Goal: Task Accomplishment & Management: Use online tool/utility

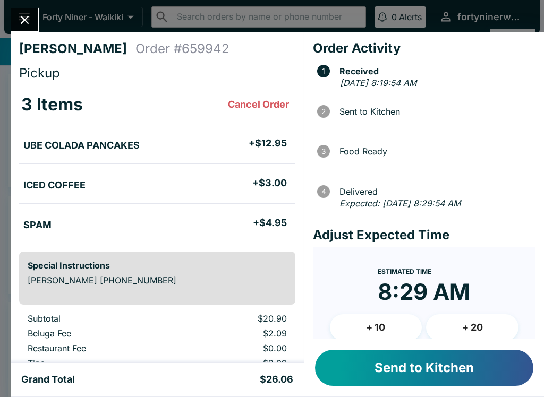
click at [453, 373] on button "Send to Kitchen" at bounding box center [424, 368] width 218 height 36
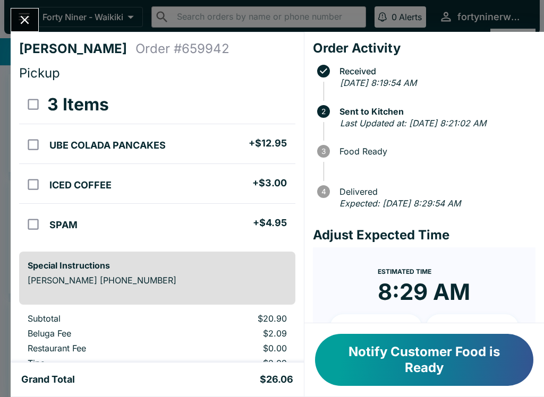
click at [26, 14] on icon "Close" at bounding box center [25, 20] width 14 height 14
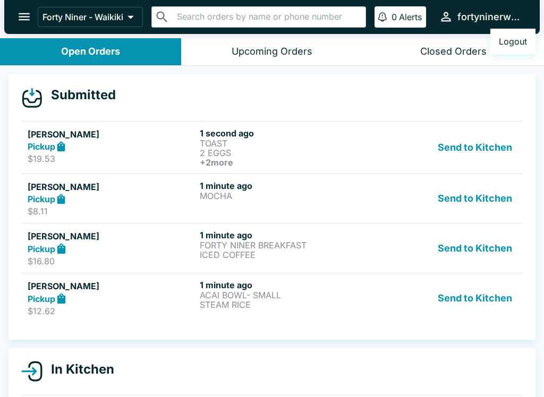
click at [227, 295] on div at bounding box center [272, 198] width 544 height 397
click at [225, 303] on p "STEAM RICE" at bounding box center [284, 305] width 168 height 10
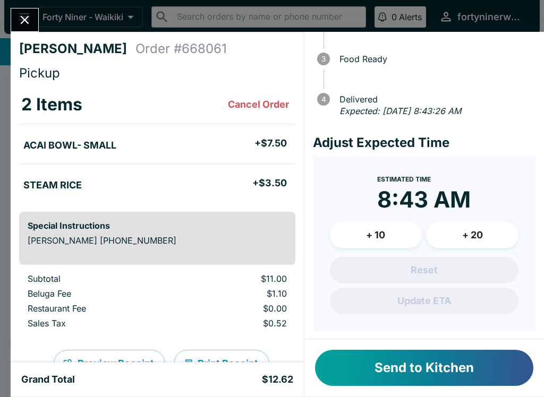
scroll to position [92, 0]
click at [423, 358] on button "Send to Kitchen" at bounding box center [424, 368] width 218 height 36
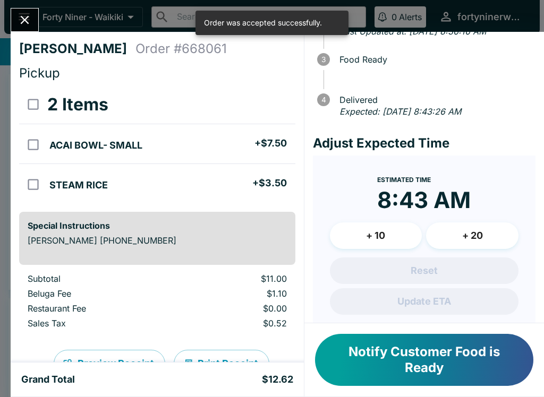
click at [20, 9] on button "Close" at bounding box center [24, 20] width 27 height 23
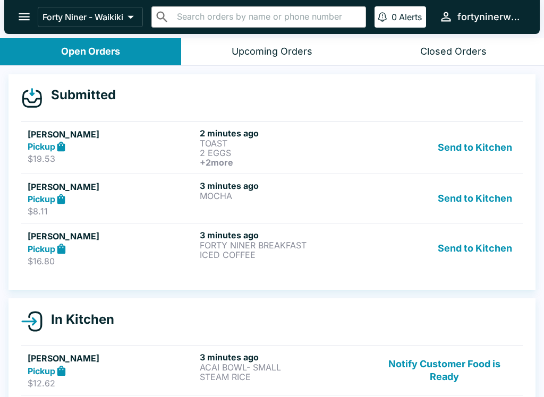
click at [43, 258] on p "$16.80" at bounding box center [112, 261] width 168 height 11
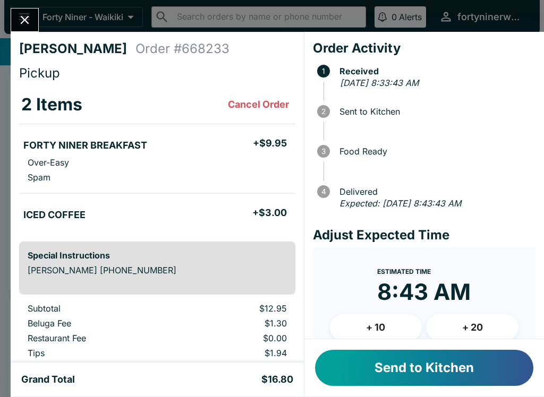
click at [452, 369] on button "Send to Kitchen" at bounding box center [424, 368] width 218 height 36
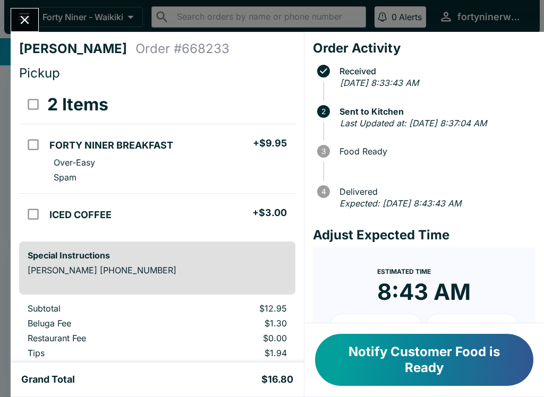
click at [26, 16] on icon "Close" at bounding box center [25, 20] width 14 height 14
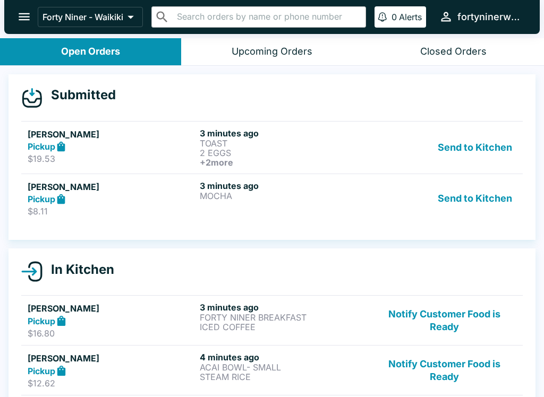
click at [54, 195] on strong "Pickup" at bounding box center [42, 199] width 28 height 11
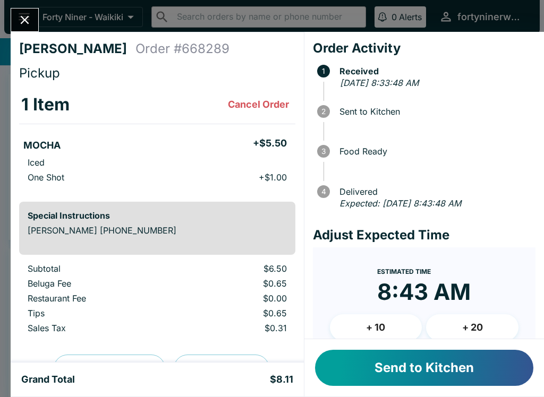
click at [446, 371] on button "Send to Kitchen" at bounding box center [424, 368] width 218 height 36
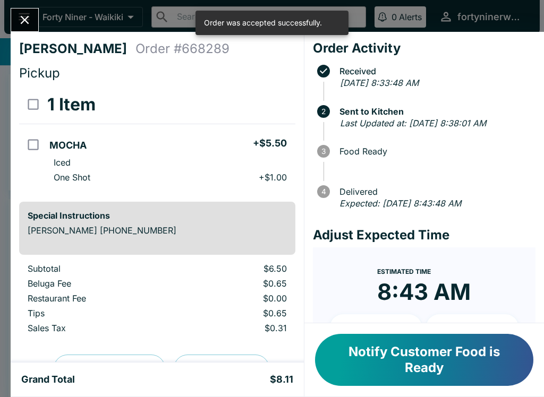
click at [27, 21] on icon "Close" at bounding box center [25, 20] width 9 height 9
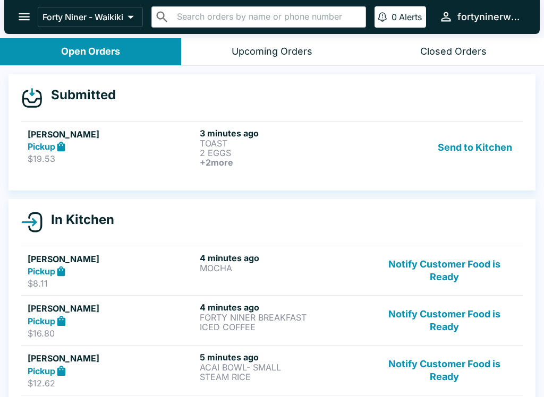
click at [100, 125] on link "[PERSON_NAME] Pickup $19.53 3 minutes ago TOAST 2 EGGS + 2 more Send to Kitchen" at bounding box center [272, 147] width 502 height 53
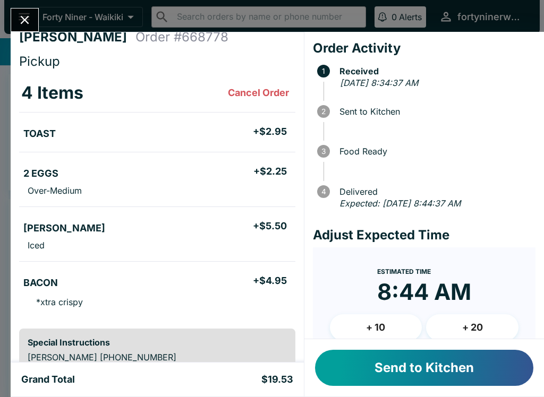
scroll to position [22, 0]
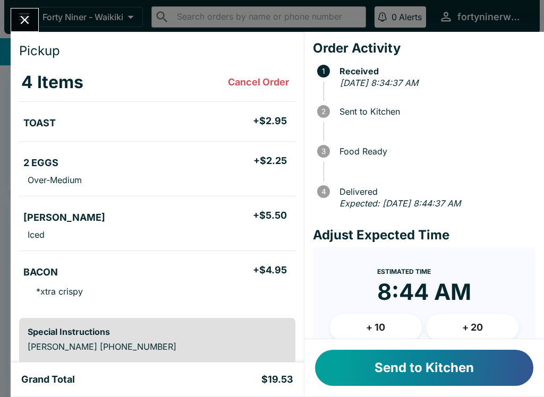
click at [462, 377] on button "Send to Kitchen" at bounding box center [424, 368] width 218 height 36
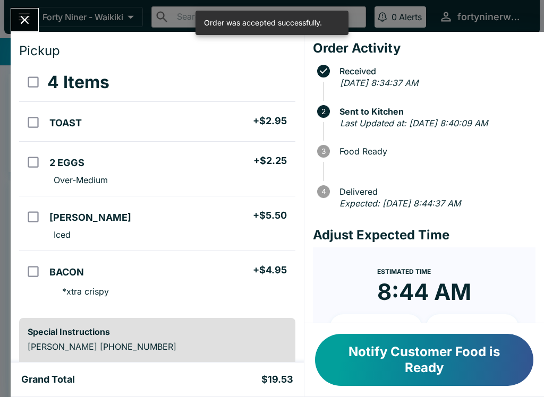
click at [27, 26] on icon "Close" at bounding box center [25, 20] width 14 height 14
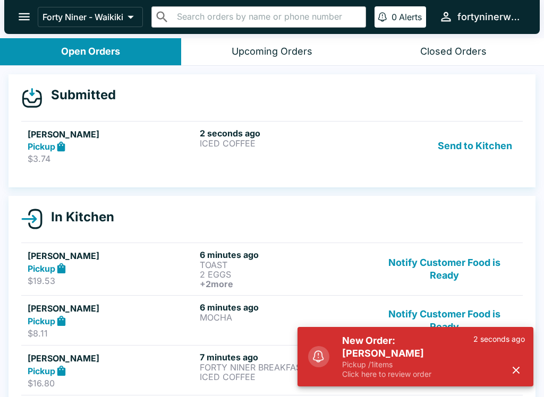
click at [415, 354] on h5 "New Order: [PERSON_NAME]" at bounding box center [407, 348] width 131 height 26
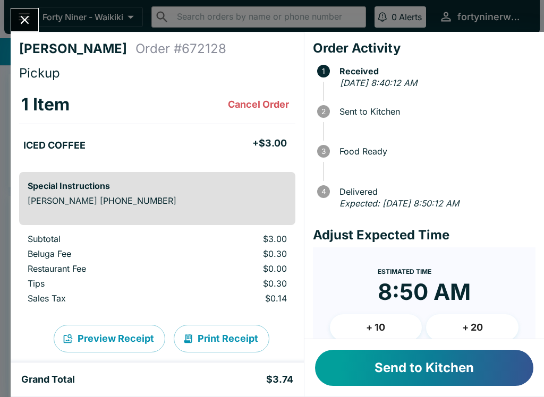
click at [429, 370] on button "Send to Kitchen" at bounding box center [424, 368] width 218 height 36
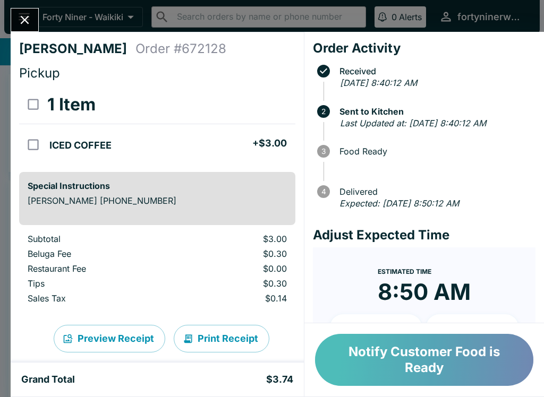
click at [426, 362] on button "Notify Customer Food is Ready" at bounding box center [424, 360] width 218 height 52
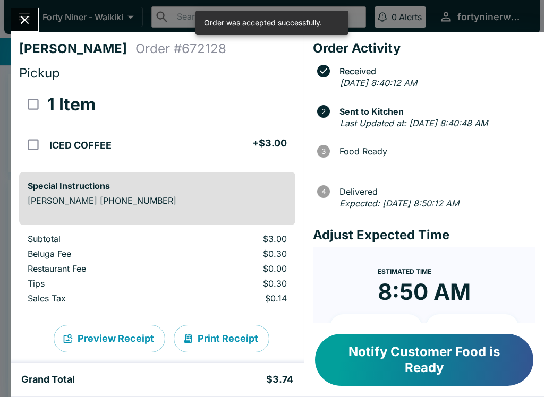
click at [16, 24] on button "Close" at bounding box center [24, 20] width 27 height 23
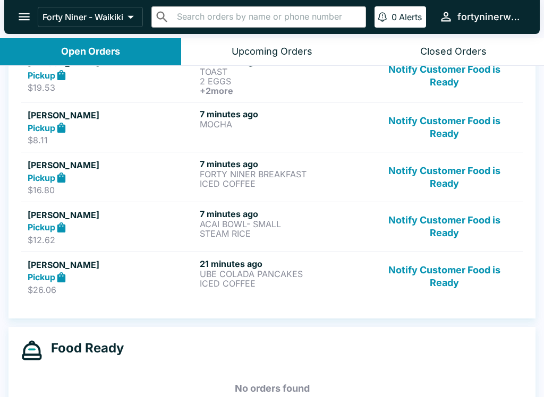
scroll to position [228, 0]
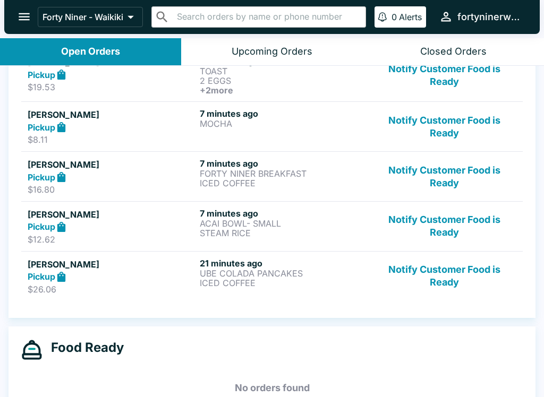
click at [435, 174] on button "Notify Customer Food is Ready" at bounding box center [445, 176] width 144 height 37
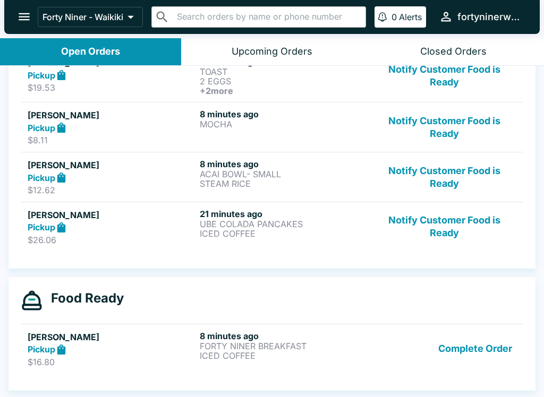
scroll to position [227, 0]
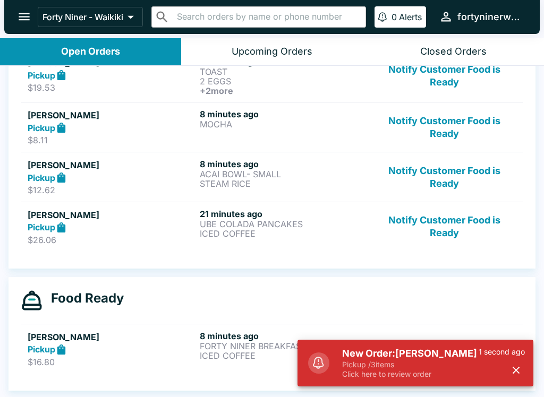
click at [457, 190] on button "Notify Customer Food is Ready" at bounding box center [445, 177] width 144 height 37
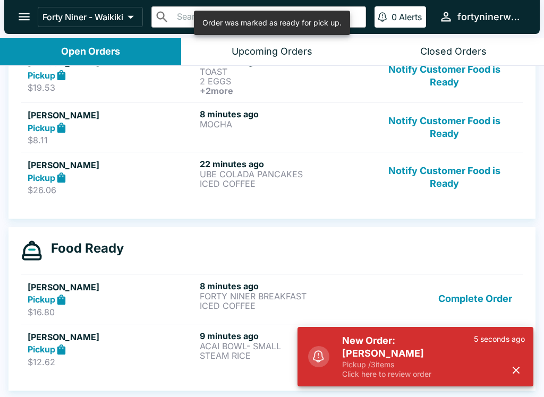
click at [390, 360] on p "Pickup / 3 items" at bounding box center [408, 365] width 132 height 10
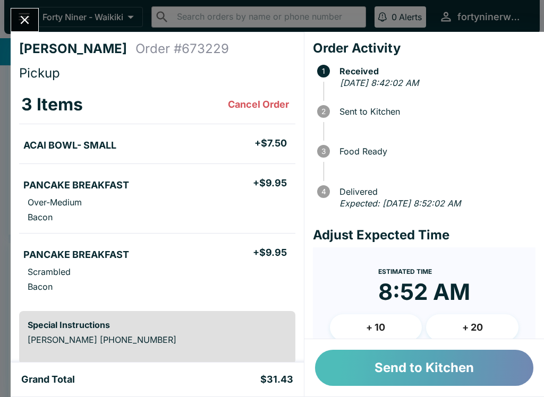
click at [467, 363] on button "Send to Kitchen" at bounding box center [424, 368] width 218 height 36
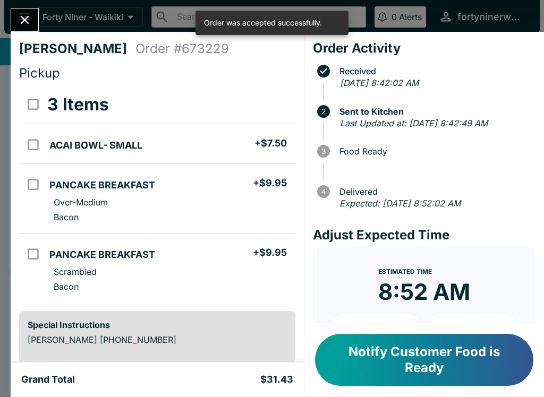
click at [26, 22] on icon "Close" at bounding box center [25, 20] width 14 height 14
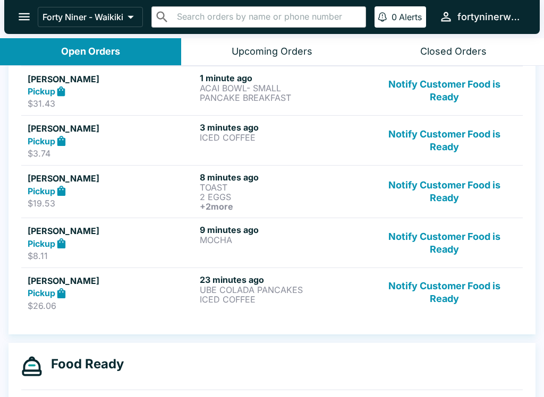
scroll to position [161, 0]
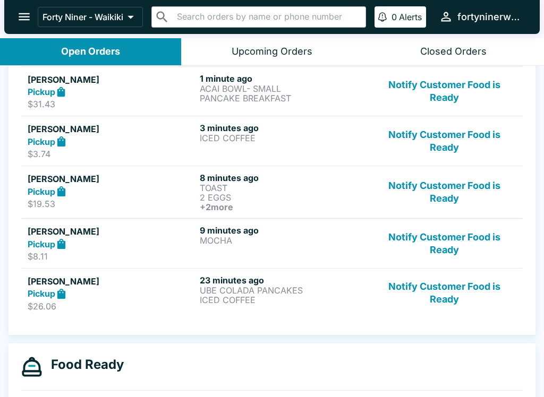
click at [450, 200] on button "Notify Customer Food is Ready" at bounding box center [445, 192] width 144 height 39
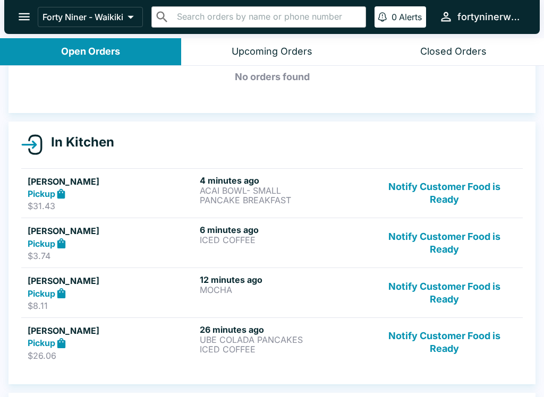
scroll to position [58, 0]
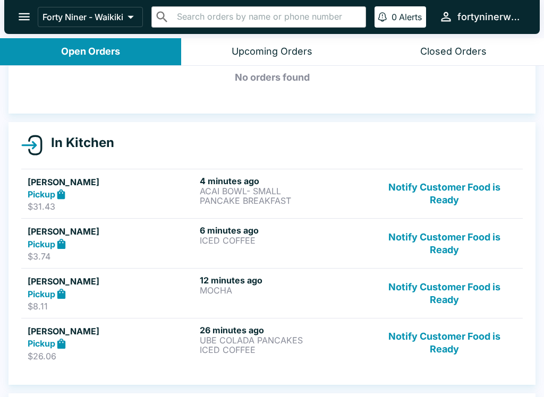
click at [324, 199] on p "PANCAKE BREAKFAST" at bounding box center [284, 201] width 168 height 10
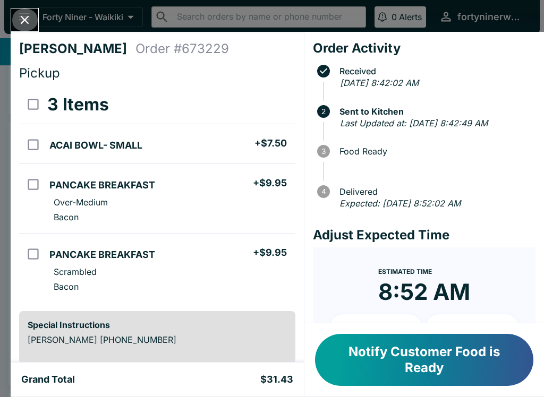
click at [24, 23] on icon "Close" at bounding box center [25, 20] width 14 height 14
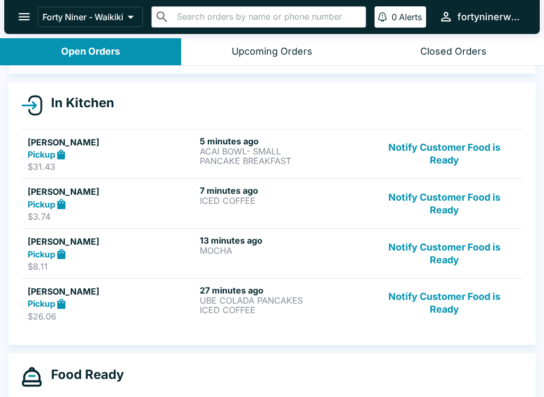
scroll to position [103, 0]
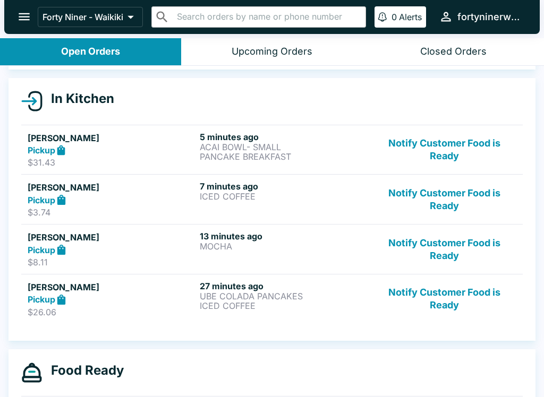
click at [436, 251] on button "Notify Customer Food is Ready" at bounding box center [445, 249] width 144 height 37
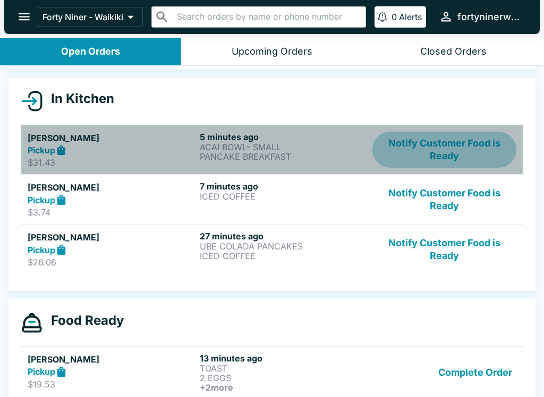
click at [439, 162] on button "Notify Customer Food is Ready" at bounding box center [445, 150] width 144 height 37
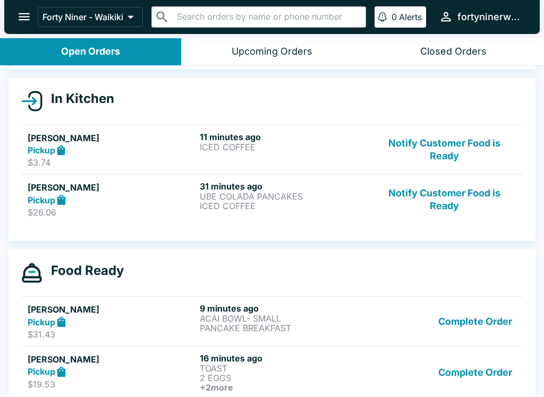
click at [453, 200] on button "Notify Customer Food is Ready" at bounding box center [445, 199] width 144 height 37
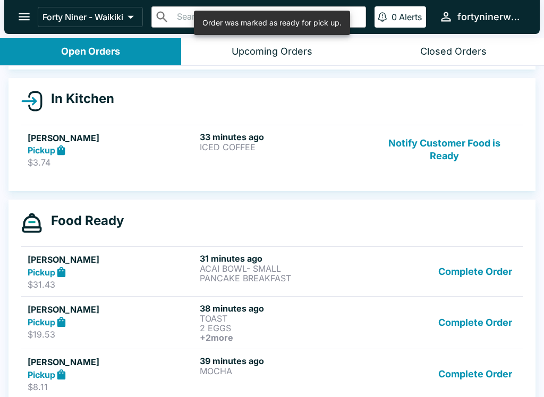
click at [444, 146] on button "Notify Customer Food is Ready" at bounding box center [445, 150] width 144 height 37
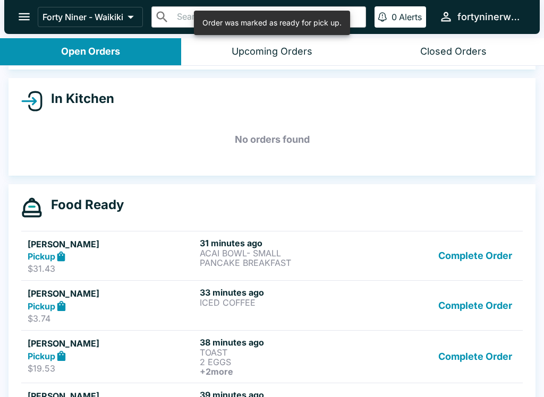
click at [464, 245] on button "Complete Order" at bounding box center [475, 256] width 82 height 37
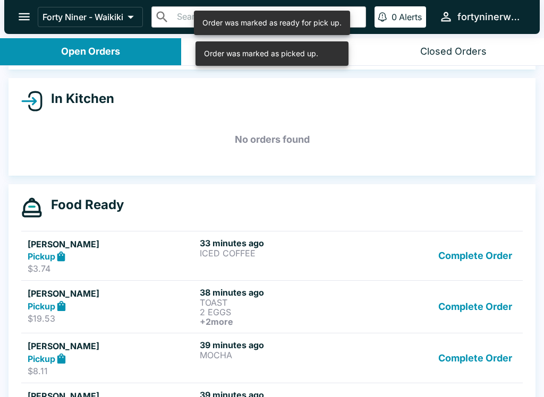
click at [467, 253] on button "Complete Order" at bounding box center [475, 256] width 82 height 37
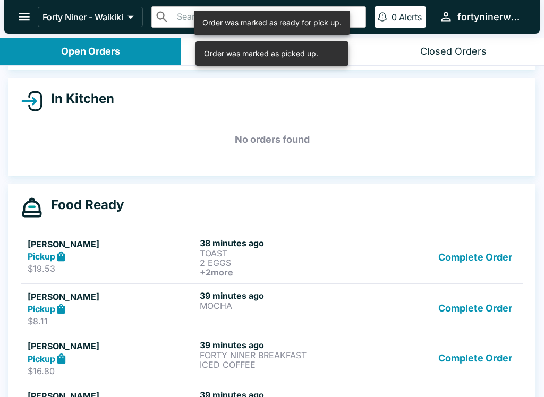
click at [471, 302] on button "Complete Order" at bounding box center [475, 309] width 82 height 37
click at [473, 306] on button "Complete Order" at bounding box center [475, 309] width 82 height 37
click at [476, 261] on button "Complete Order" at bounding box center [475, 257] width 82 height 39
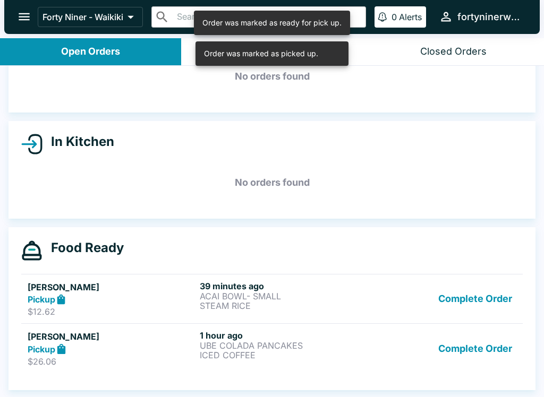
click at [487, 300] on button "Complete Order" at bounding box center [475, 299] width 82 height 37
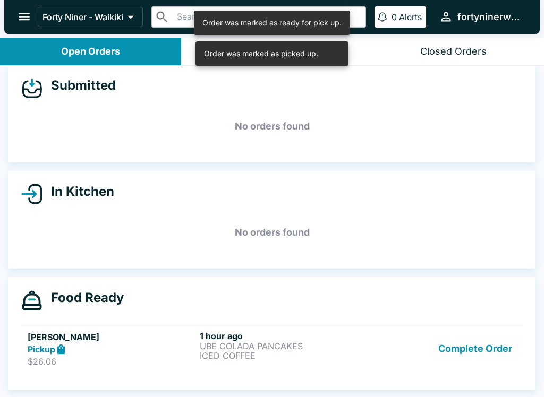
scroll to position [10, 0]
click at [477, 341] on button "Complete Order" at bounding box center [475, 349] width 82 height 37
